Goal: Information Seeking & Learning: Learn about a topic

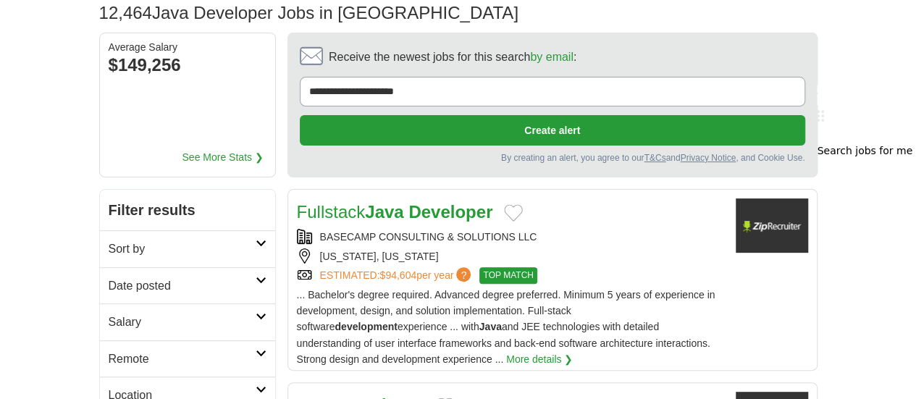
scroll to position [140, 0]
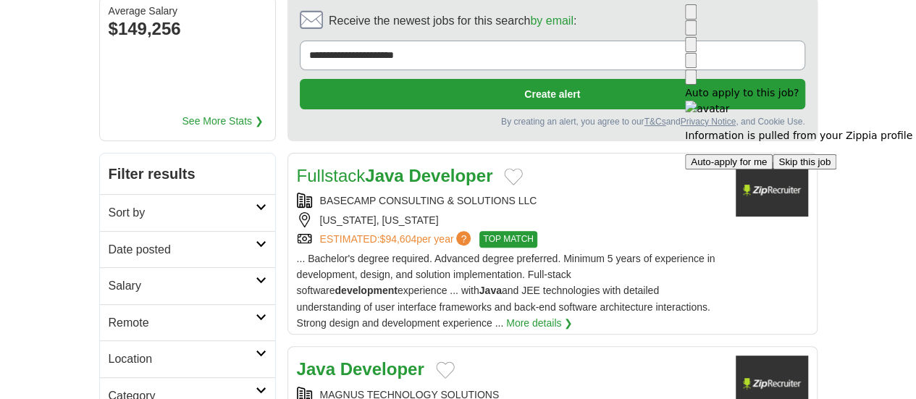
click at [691, 15] on img at bounding box center [691, 15] width 0 height 0
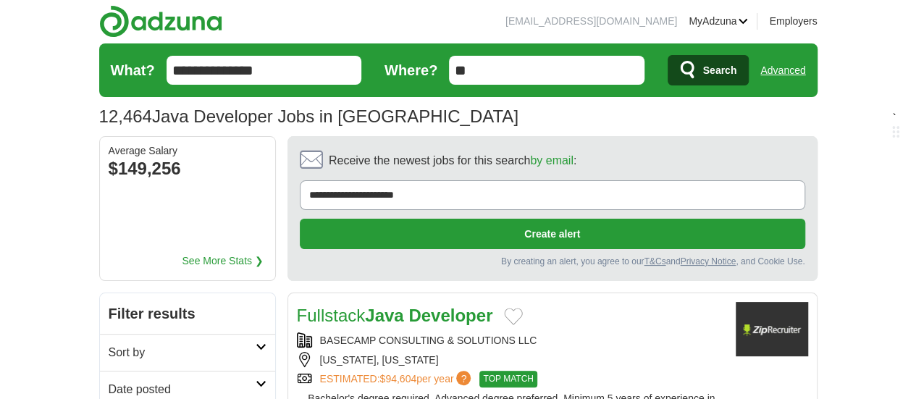
scroll to position [0, 0]
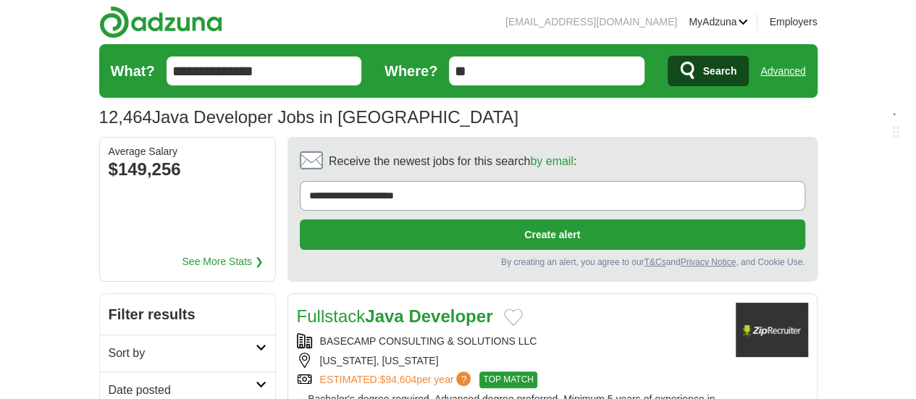
click at [805, 70] on link "Advanced" at bounding box center [782, 70] width 45 height 29
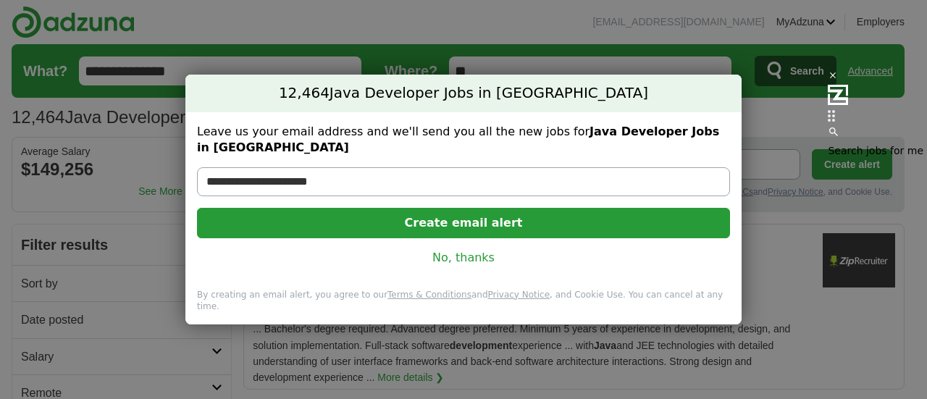
click at [738, 125] on div "**********" at bounding box center [463, 199] width 927 height 399
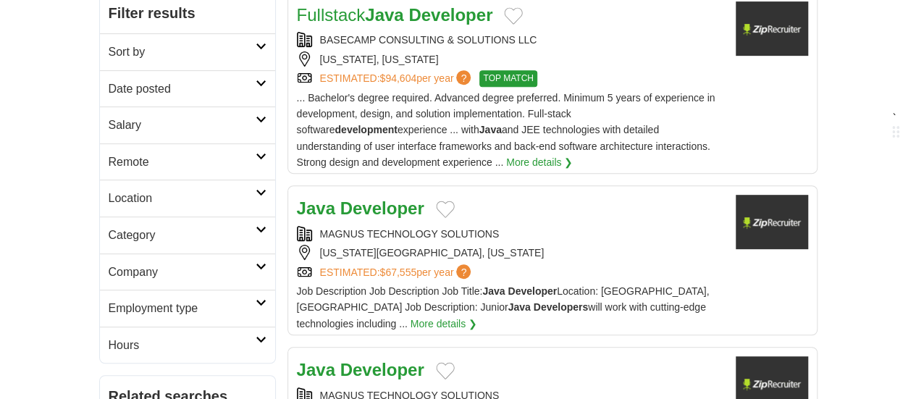
scroll to position [346, 0]
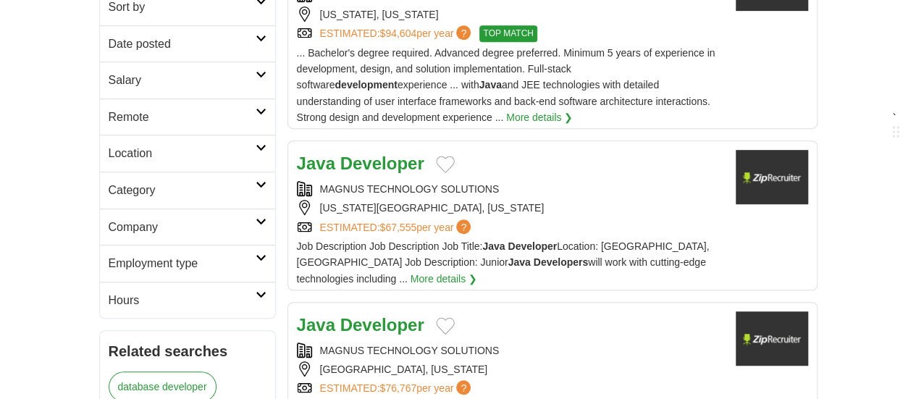
click at [394, 200] on div "[US_STATE][GEOGRAPHIC_DATA], [US_STATE]" at bounding box center [510, 208] width 427 height 16
